Goal: Task Accomplishment & Management: Manage account settings

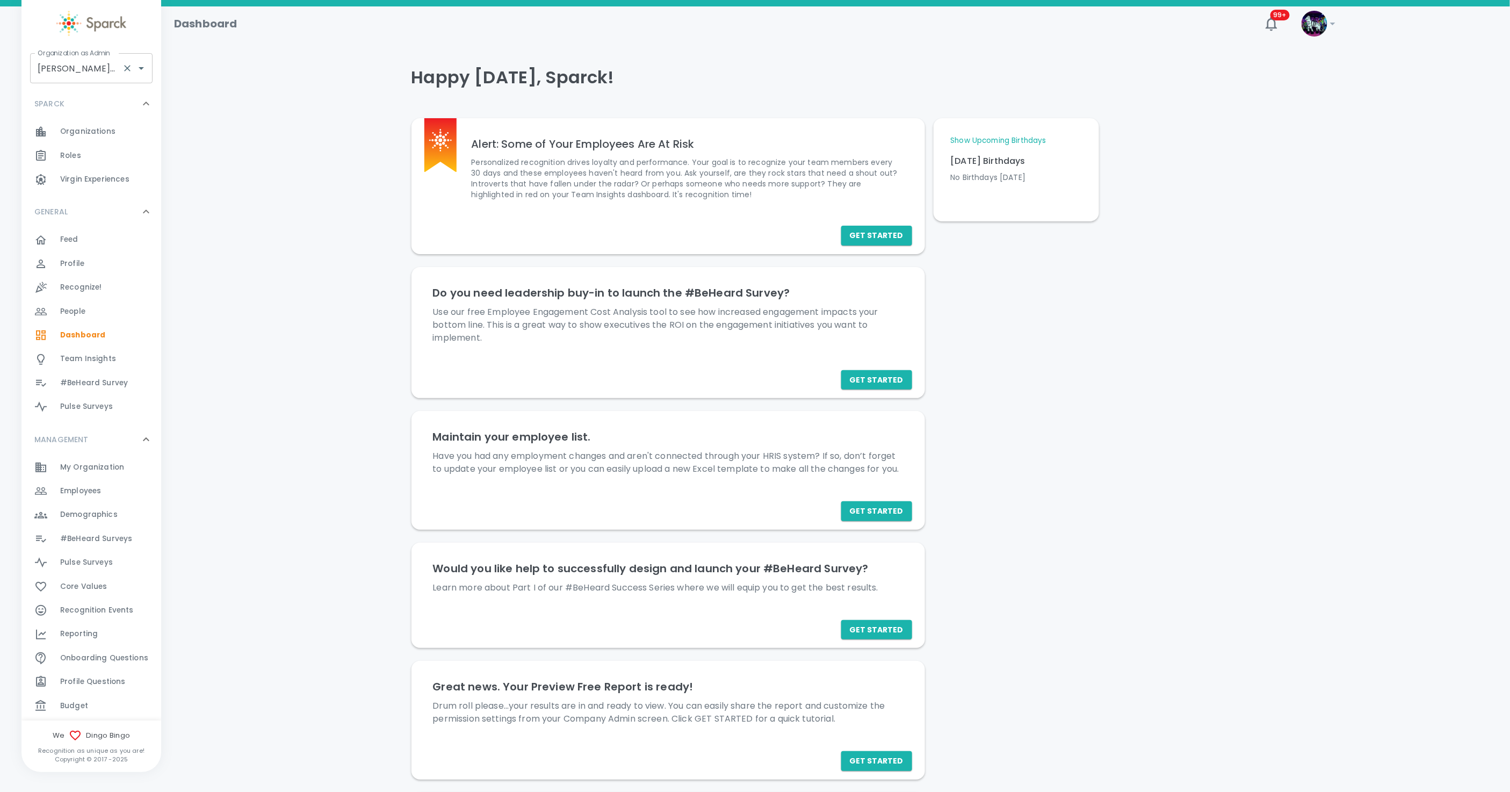
click at [94, 71] on input "[PERSON_NAME] • 1486" at bounding box center [76, 68] width 83 height 20
click at [104, 262] on li "The Matrix • 1358" at bounding box center [91, 271] width 122 height 19
type input "The Matrix • 1358"
click at [94, 497] on span "Employees 0" at bounding box center [80, 490] width 41 height 15
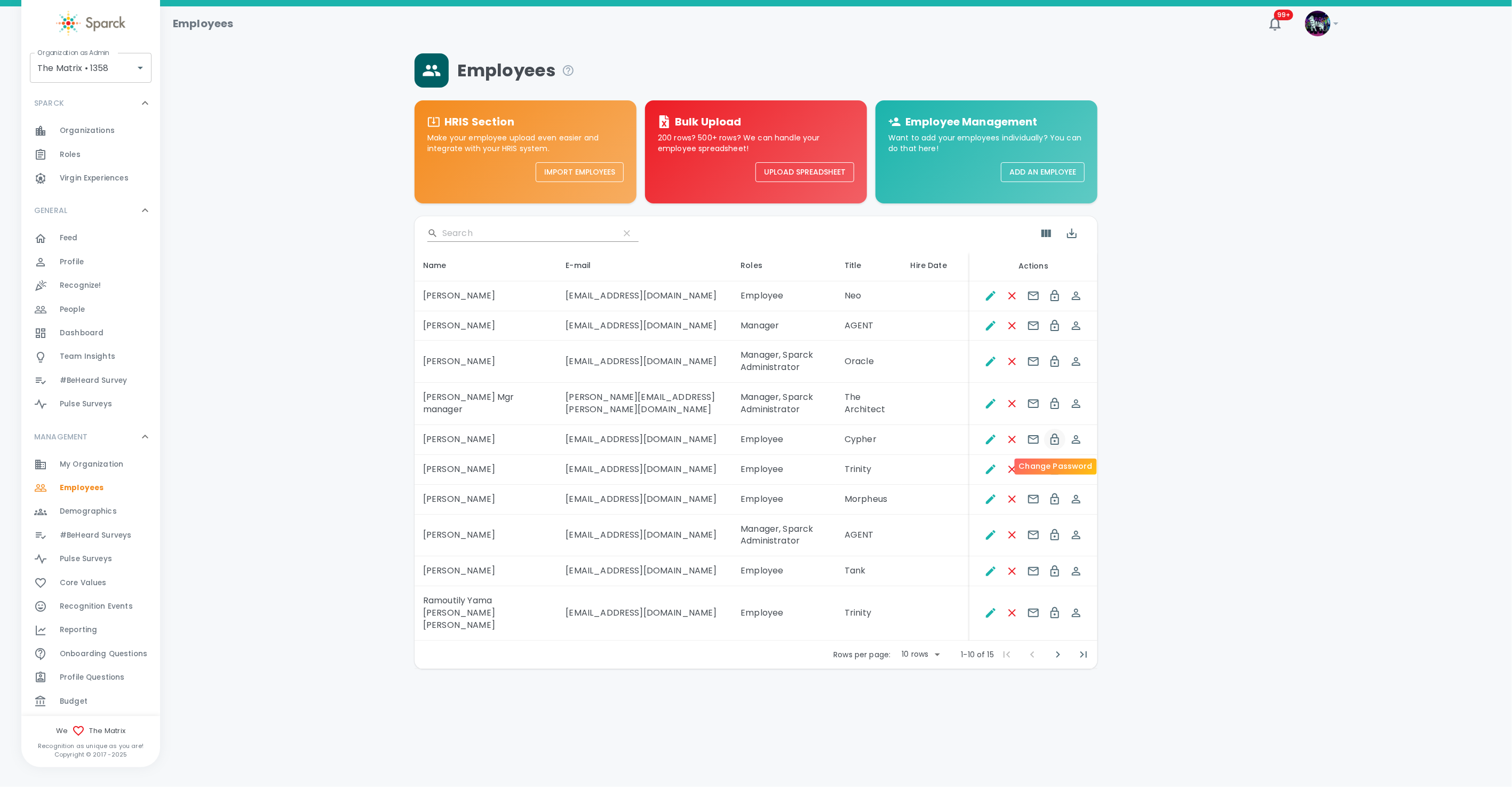
click at [1053, 444] on icon "Change Password" at bounding box center [1054, 438] width 9 height 11
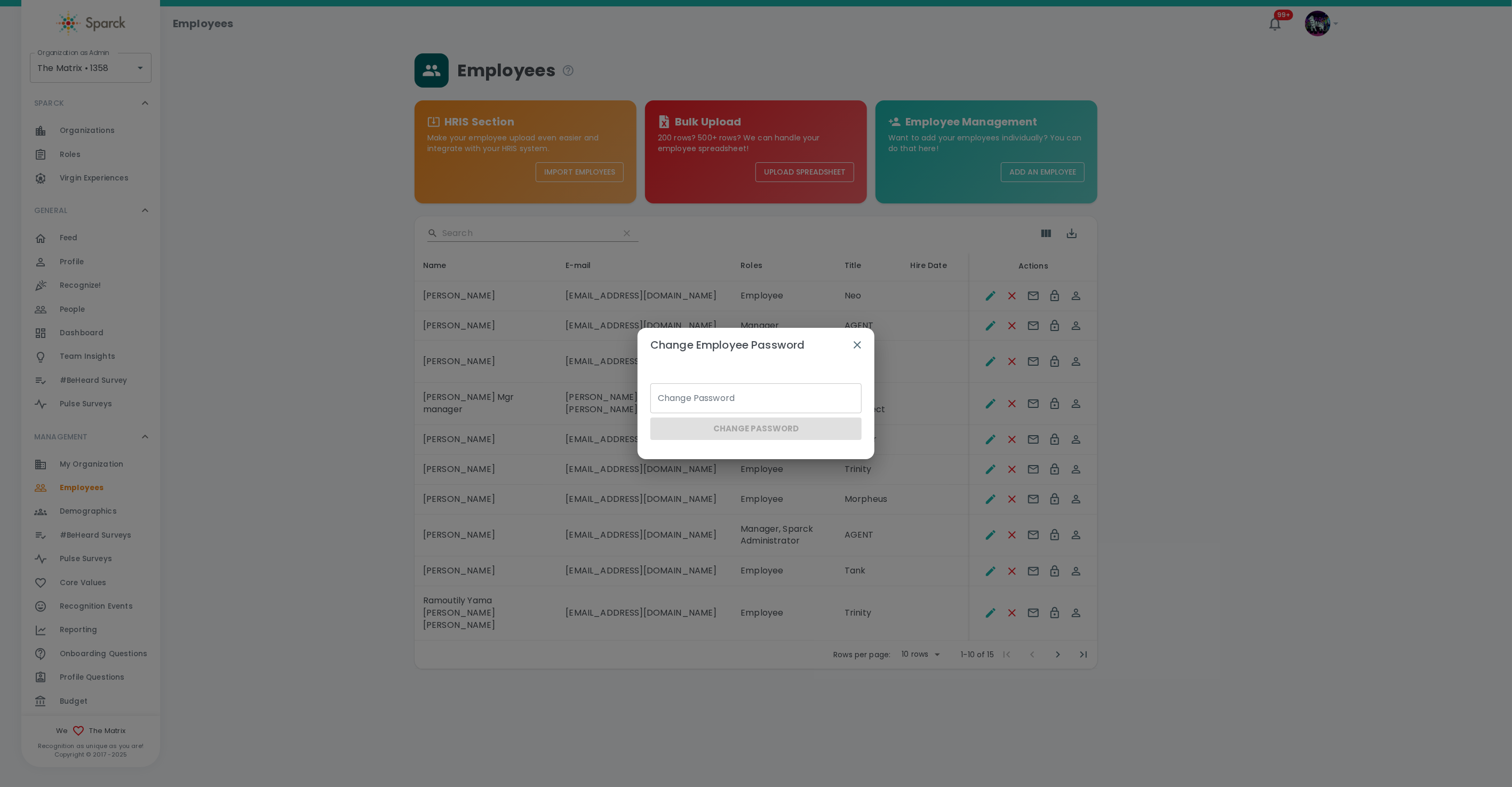
click at [760, 403] on input "Change Password" at bounding box center [756, 398] width 212 height 30
type input "Sparck2025!"
click at [757, 428] on button "Change Password" at bounding box center [756, 428] width 212 height 23
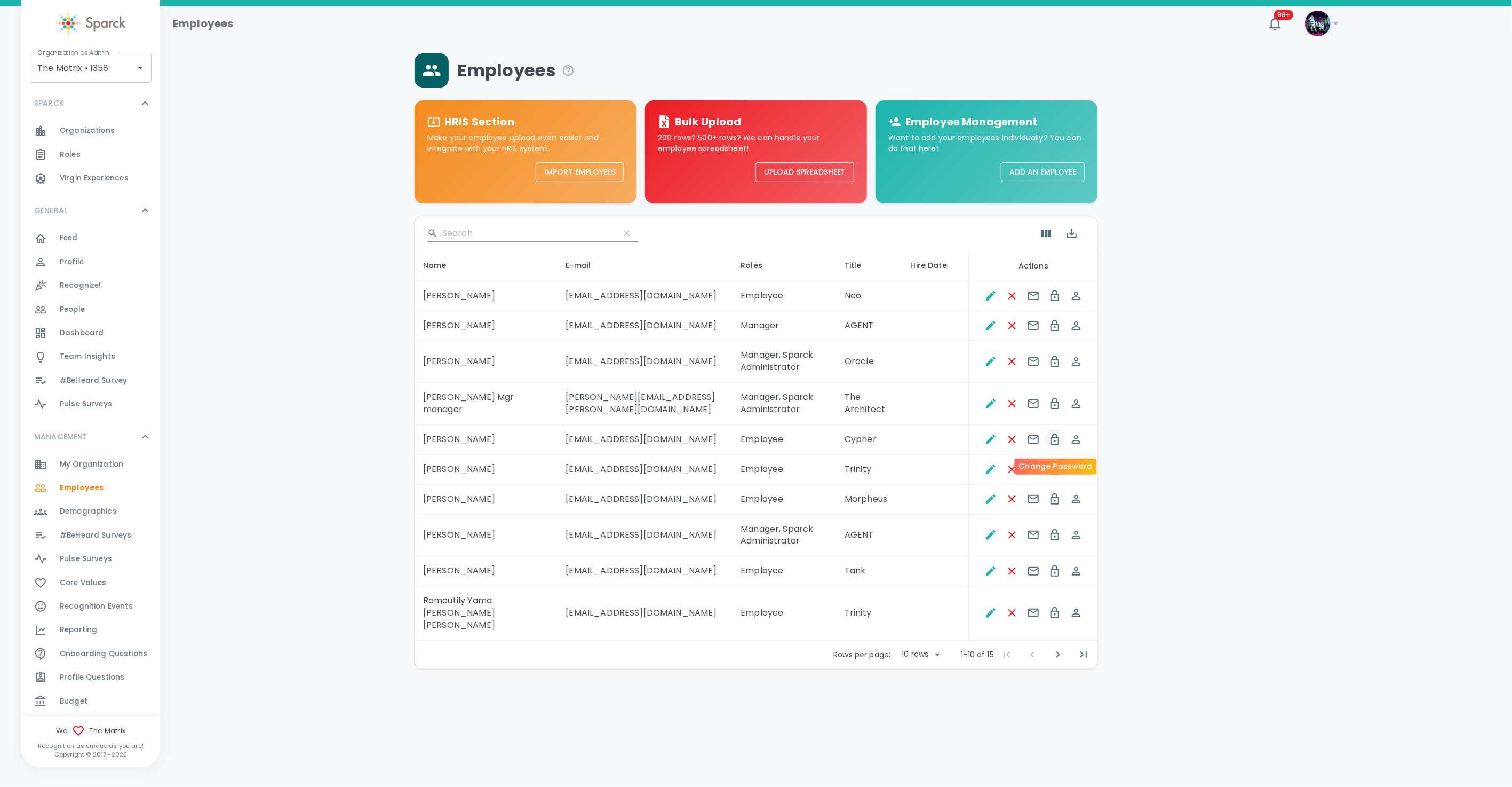
click at [1051, 440] on icon "Change Password" at bounding box center [1054, 438] width 9 height 11
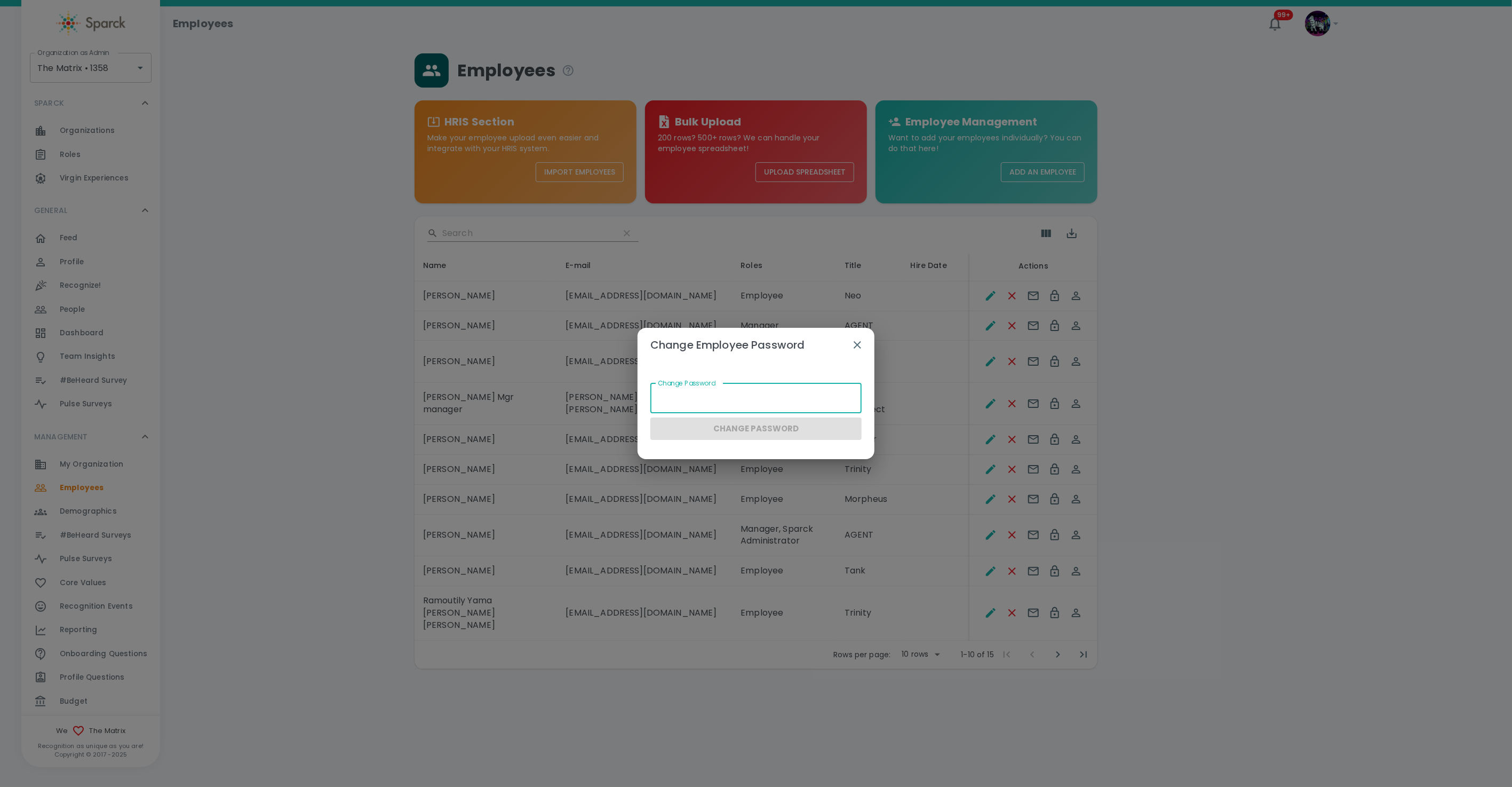
click at [755, 399] on input "Change Password" at bounding box center [756, 398] width 212 height 30
click at [859, 341] on icon "button" at bounding box center [857, 345] width 13 height 13
